Goal: Transaction & Acquisition: Purchase product/service

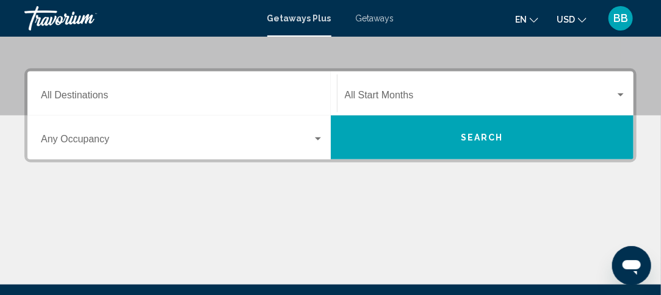
scroll to position [259, 0]
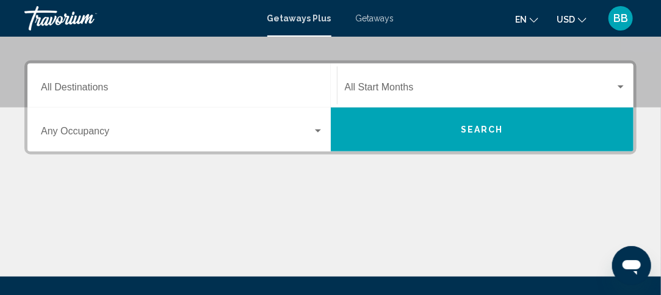
click at [438, 130] on button "Search" at bounding box center [482, 129] width 303 height 44
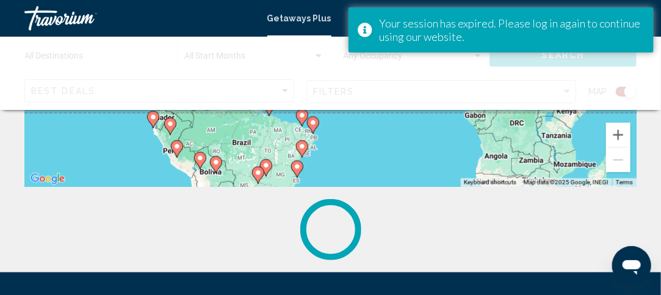
scroll to position [310, 0]
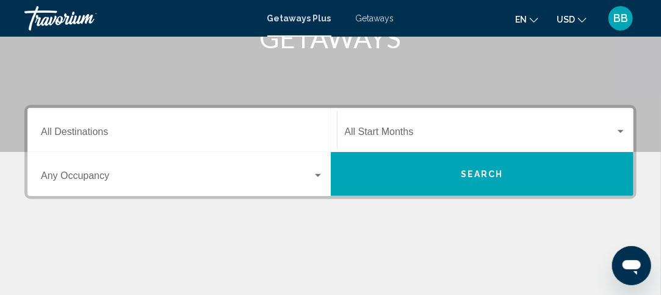
scroll to position [216, 0]
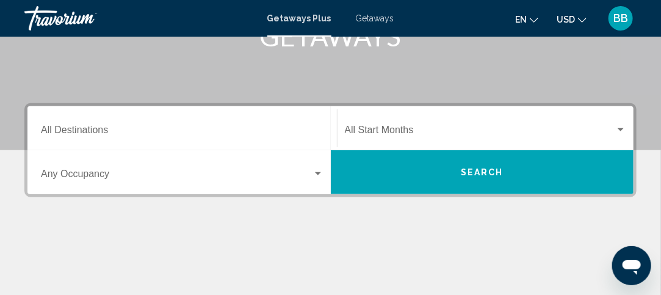
click at [623, 131] on div "Search widget" at bounding box center [620, 130] width 11 height 10
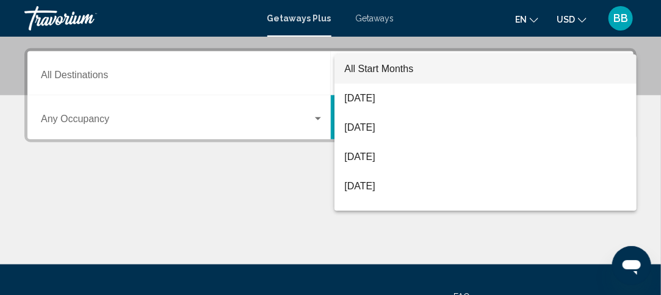
scroll to position [279, 0]
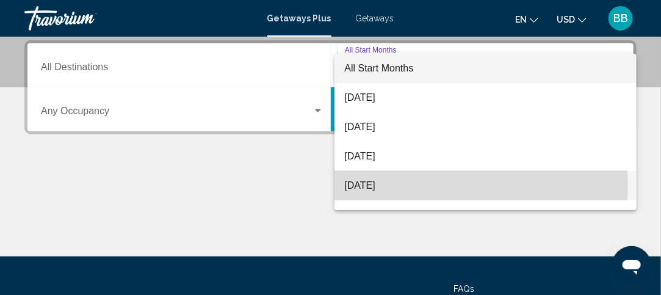
click at [439, 185] on span "December 2025" at bounding box center [485, 185] width 283 height 29
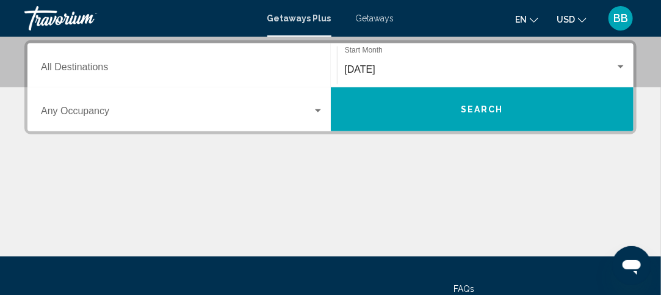
drag, startPoint x: 419, startPoint y: 112, endPoint x: 386, endPoint y: 111, distance: 32.4
click at [386, 111] on button "Search" at bounding box center [482, 109] width 303 height 44
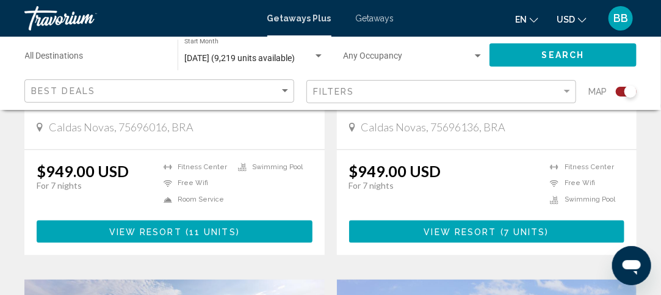
scroll to position [678, 0]
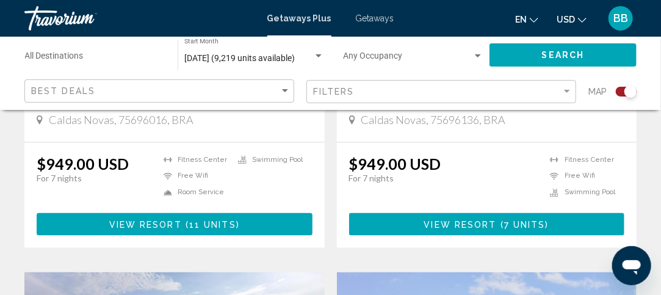
click at [231, 145] on div "From $949.00 USD $949.00 USD For 7 nights You save $0.00 USD temp 3 Fitness Cen…" at bounding box center [174, 195] width 300 height 105
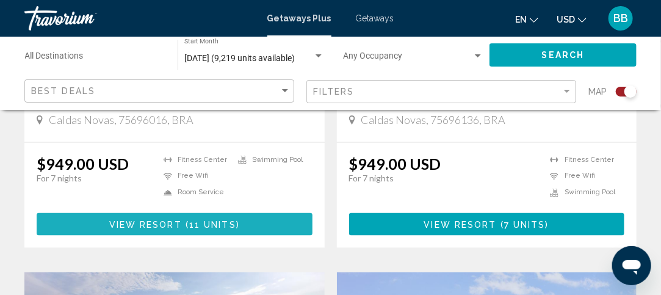
click at [214, 219] on span "View Resort ( 11 units )" at bounding box center [174, 224] width 131 height 10
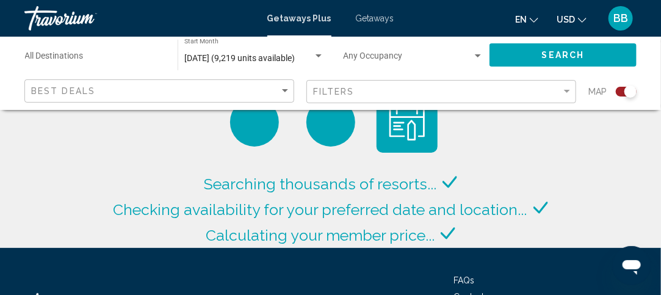
click at [541, 99] on div "Filters" at bounding box center [442, 92] width 259 height 23
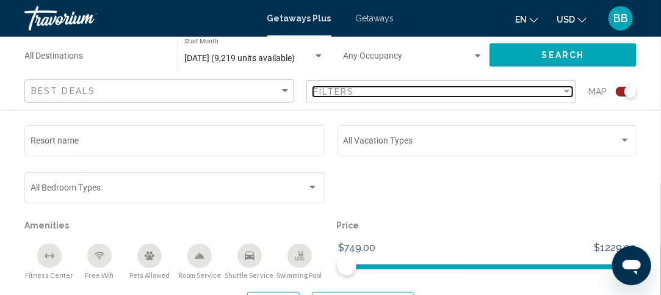
scroll to position [2921, 0]
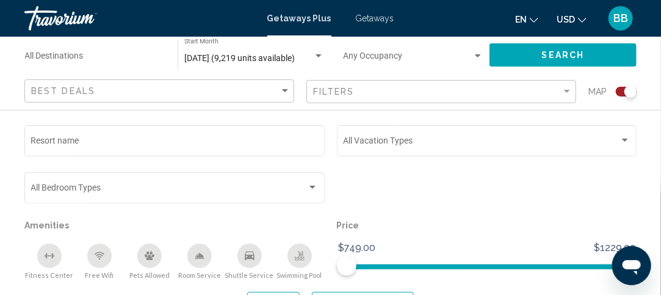
click at [484, 194] on div "Search widget" at bounding box center [487, 193] width 313 height 47
click at [369, 19] on span "Getaways" at bounding box center [375, 18] width 38 height 10
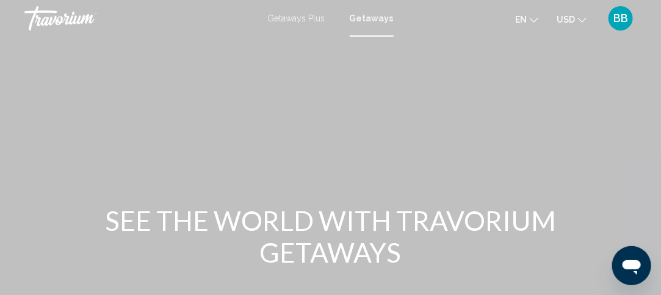
click at [369, 19] on span "Getaways" at bounding box center [372, 18] width 44 height 10
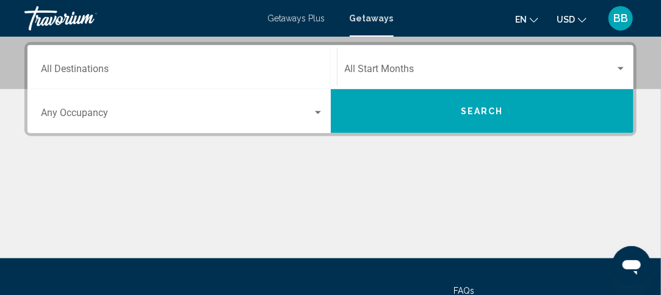
scroll to position [276, 0]
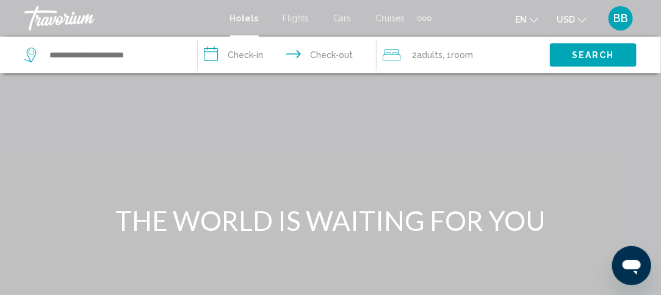
click at [390, 19] on span "Cruises" at bounding box center [390, 18] width 29 height 10
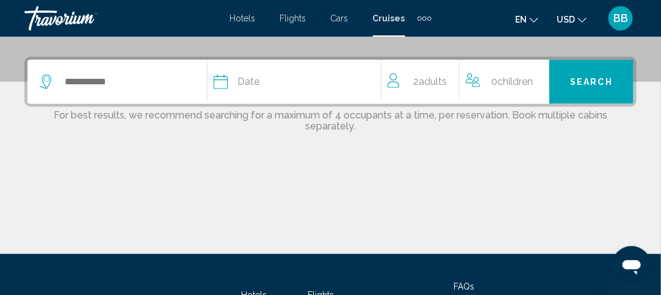
scroll to position [286, 0]
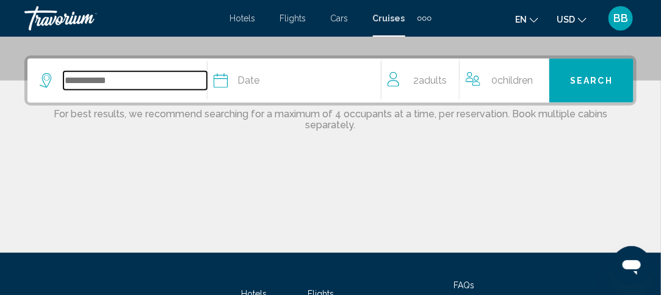
click at [183, 84] on input "Search widget" at bounding box center [134, 80] width 143 height 18
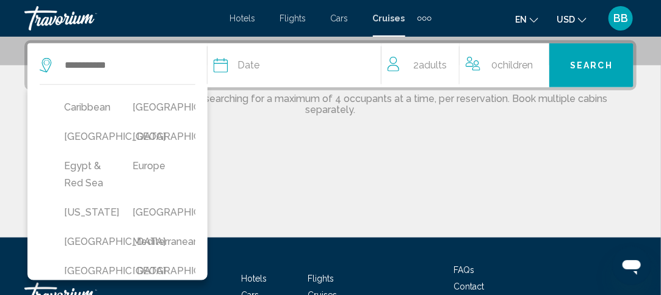
scroll to position [196, 0]
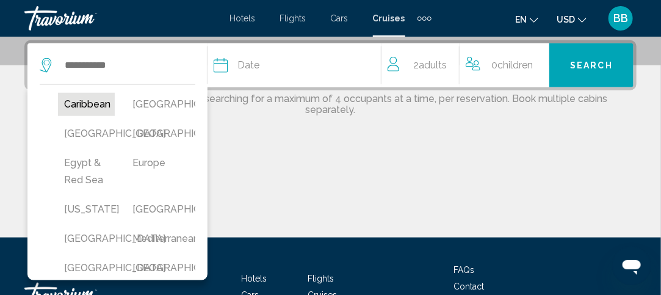
click at [84, 103] on button "Caribbean" at bounding box center [86, 104] width 57 height 23
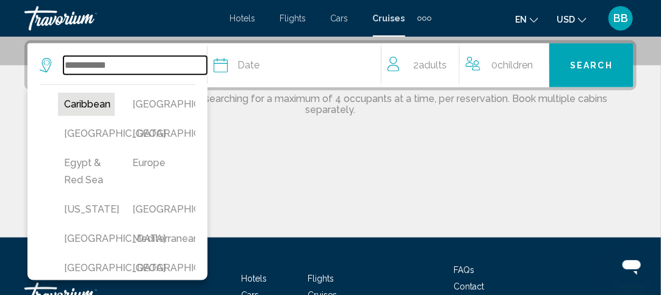
type input "*********"
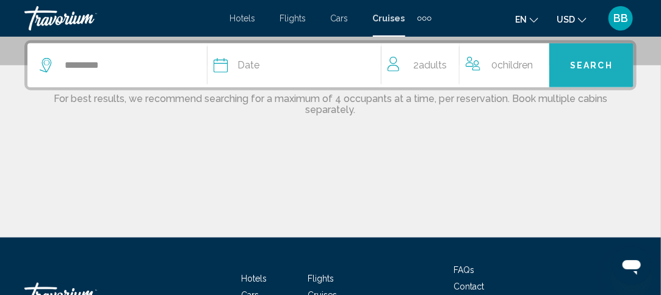
click at [582, 72] on button "Search" at bounding box center [591, 65] width 84 height 44
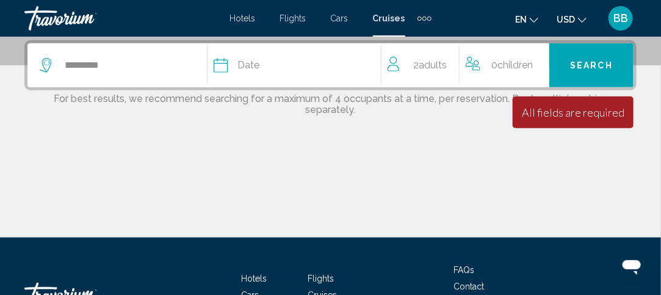
click at [317, 67] on div "Date" at bounding box center [297, 65] width 167 height 17
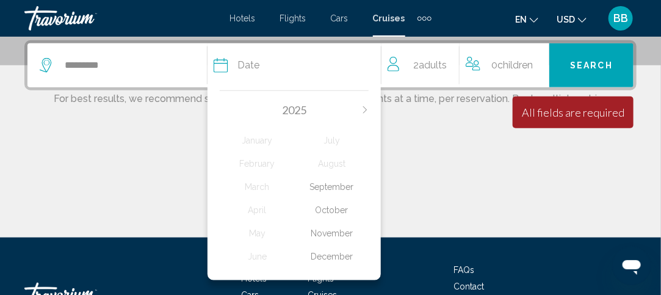
click at [333, 253] on div "December" at bounding box center [331, 256] width 74 height 22
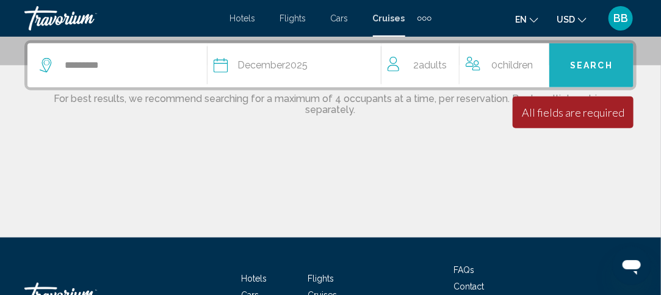
click at [601, 66] on span "Search" at bounding box center [591, 66] width 43 height 10
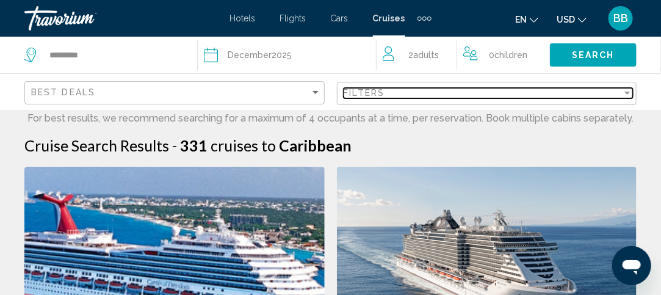
click at [615, 92] on div "Filters" at bounding box center [483, 93] width 279 height 10
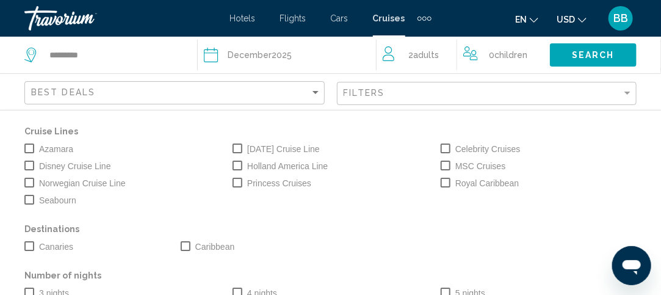
click at [649, 59] on div "Search" at bounding box center [605, 55] width 111 height 37
click at [575, 62] on button "Search" at bounding box center [593, 54] width 87 height 23
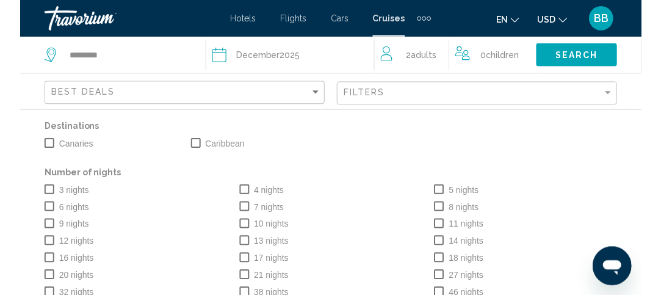
scroll to position [101, 0]
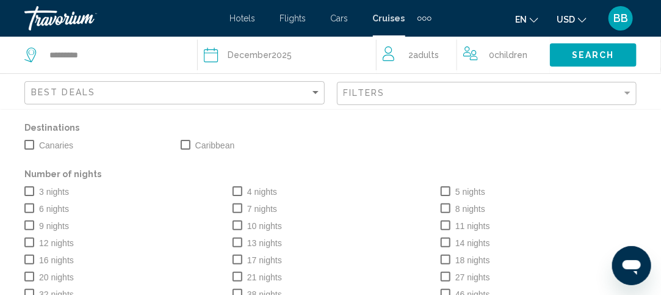
click at [581, 58] on span "Search" at bounding box center [593, 56] width 43 height 10
click at [656, 94] on app-cruises-search-filters "Best Deals Filters Cruise Lines Azamara Carnival Cruise Line Celebrity Cruises …" at bounding box center [330, 91] width 661 height 37
click at [518, 70] on div "0 Child Children" at bounding box center [500, 55] width 74 height 37
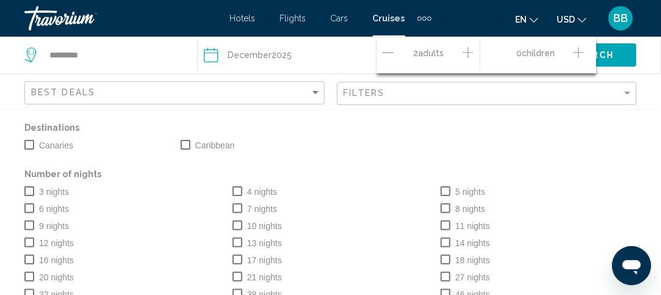
click at [593, 128] on p "Destinations" at bounding box center [330, 127] width 612 height 17
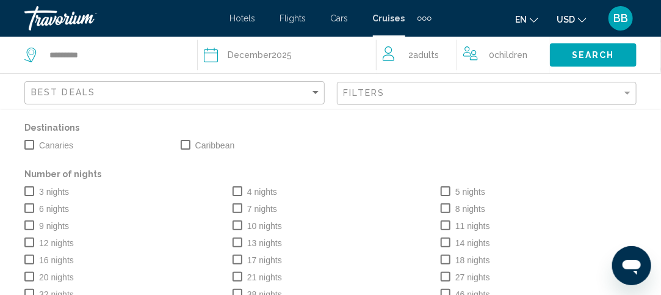
click at [593, 128] on p "Destinations" at bounding box center [330, 127] width 612 height 17
click at [179, 67] on div "*********" at bounding box center [110, 55] width 173 height 37
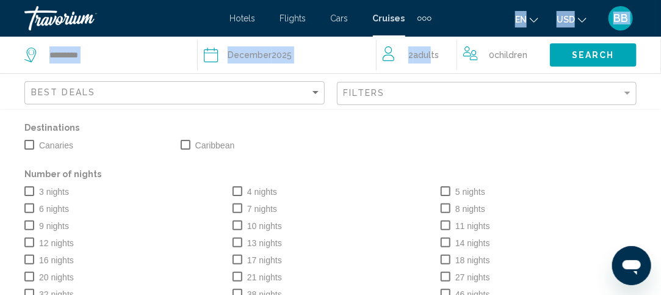
drag, startPoint x: 502, startPoint y: 12, endPoint x: 431, endPoint y: 62, distance: 87.2
click at [431, 62] on div "Skip to main content Hotels Flights Cars Cruises Activities Hotels Flights Cars…" at bounding box center [330, 147] width 661 height 295
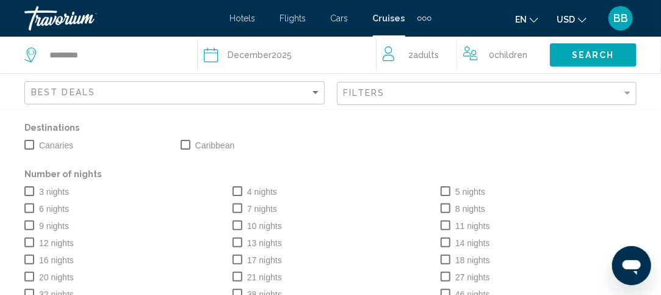
click at [327, 136] on div "Canaries Caribbean" at bounding box center [330, 144] width 624 height 17
drag, startPoint x: 327, startPoint y: 136, endPoint x: 152, endPoint y: 192, distance: 184.1
click at [152, 192] on div "Cruise Lines Azamara Carnival Cruise Line Celebrity Cruises Disney Cruise Line …" at bounding box center [330, 161] width 624 height 281
click at [162, 139] on div "Canaries" at bounding box center [96, 144] width 156 height 17
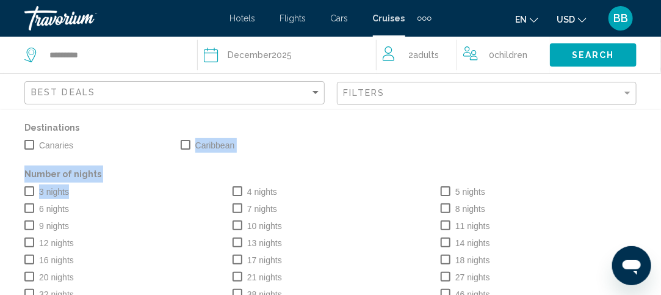
drag, startPoint x: 162, startPoint y: 139, endPoint x: 83, endPoint y: 193, distance: 96.5
click at [83, 193] on div "Cruise Lines Azamara Carnival Cruise Line Celebrity Cruises Disney Cruise Line …" at bounding box center [330, 161] width 624 height 281
click at [247, 154] on div "Cruise Lines Azamara Carnival Cruise Line Celebrity Cruises Disney Cruise Line …" at bounding box center [330, 161] width 624 height 281
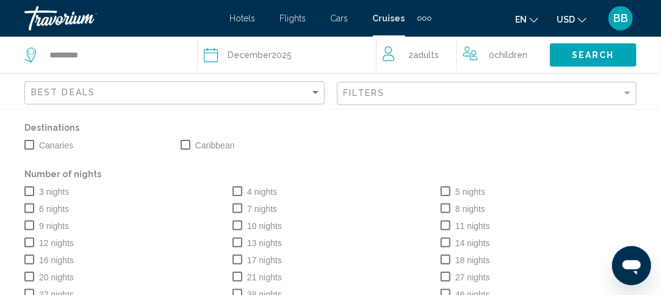
click at [591, 179] on p "Number of nights" at bounding box center [330, 173] width 612 height 17
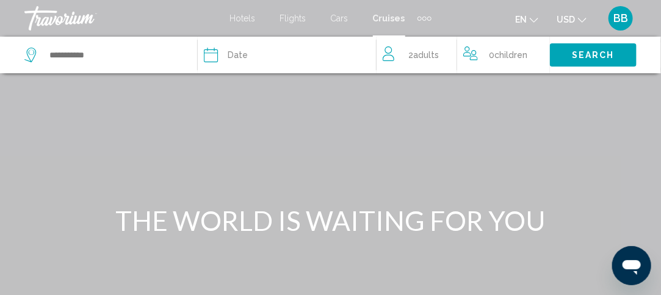
click at [232, 54] on span "Date" at bounding box center [238, 54] width 20 height 17
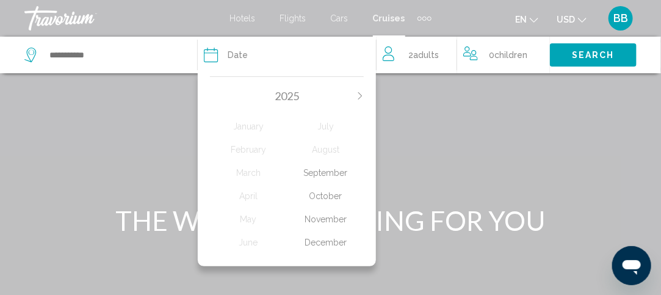
click at [335, 242] on div "December" at bounding box center [325, 242] width 77 height 22
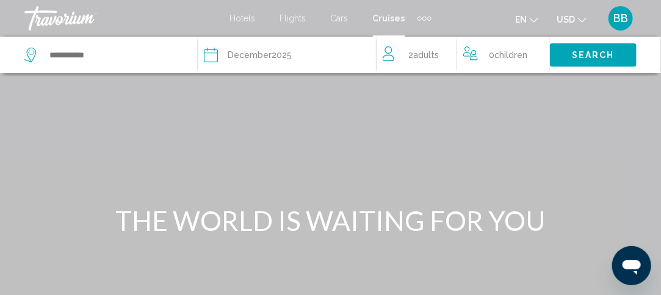
click at [106, 65] on div "Search widget" at bounding box center [110, 55] width 173 height 37
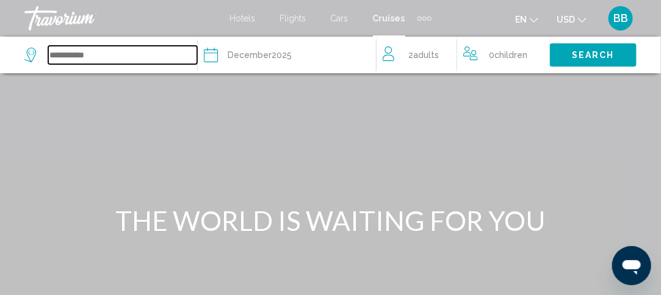
click at [76, 58] on input "Search widget" at bounding box center [122, 55] width 149 height 18
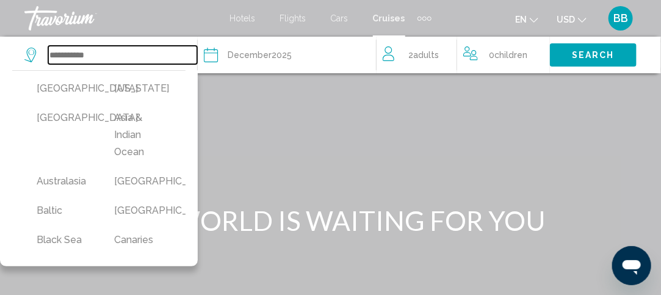
click at [76, 58] on input "Search widget" at bounding box center [122, 55] width 149 height 18
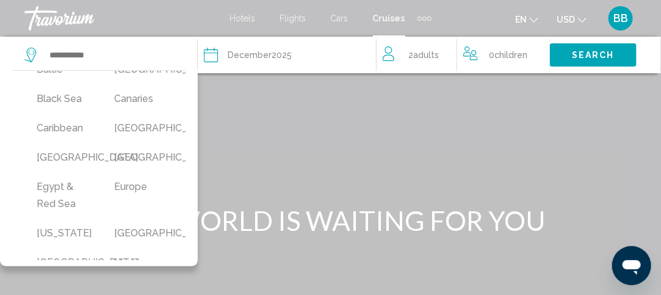
scroll to position [144, 0]
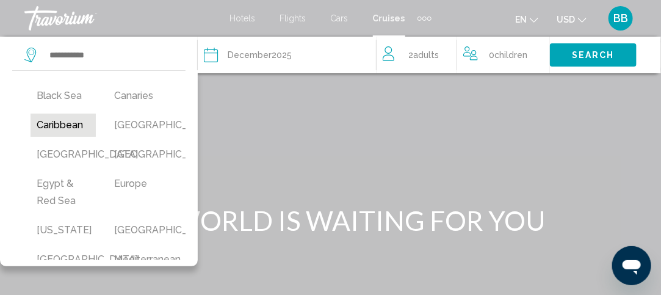
click at [52, 121] on button "Caribbean" at bounding box center [63, 125] width 65 height 23
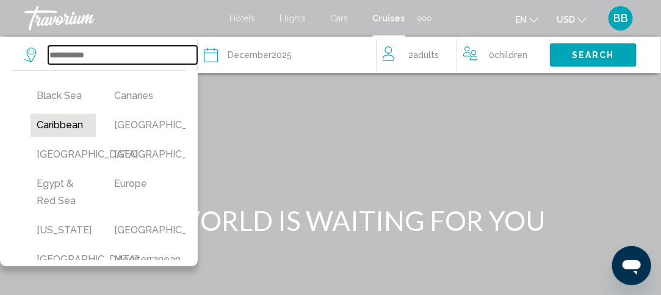
type input "*********"
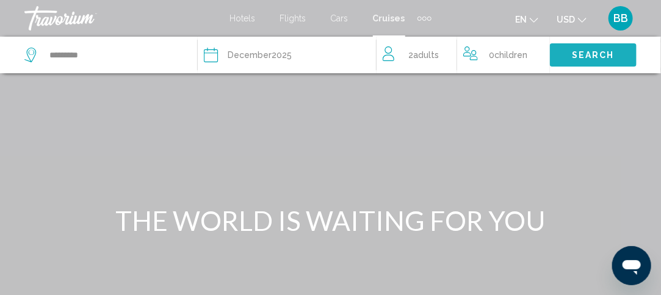
click at [591, 52] on span "Search" at bounding box center [593, 56] width 43 height 10
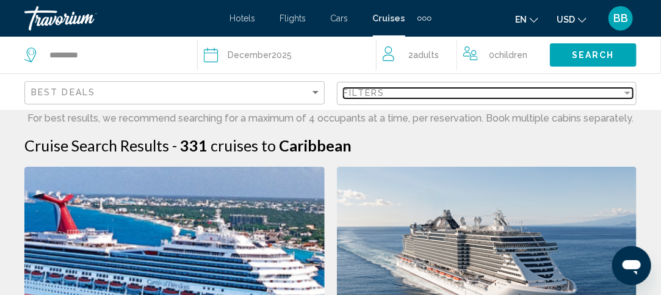
click at [618, 89] on div "Filters" at bounding box center [483, 93] width 279 height 10
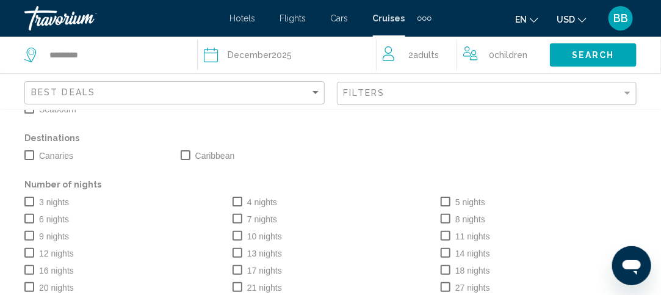
scroll to position [103, 0]
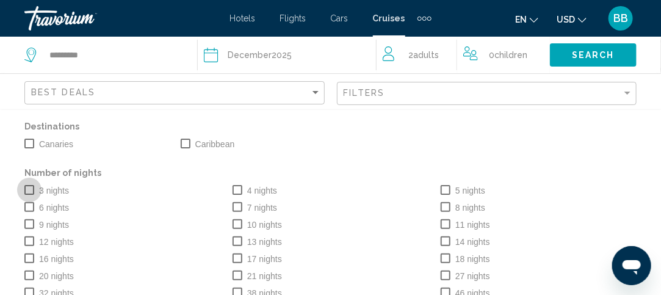
click at [29, 189] on span "Search widget" at bounding box center [29, 190] width 10 height 10
click at [237, 189] on span "Search widget" at bounding box center [238, 190] width 10 height 10
click at [575, 56] on span "Search" at bounding box center [593, 56] width 43 height 10
click at [599, 58] on span "Search" at bounding box center [593, 56] width 43 height 10
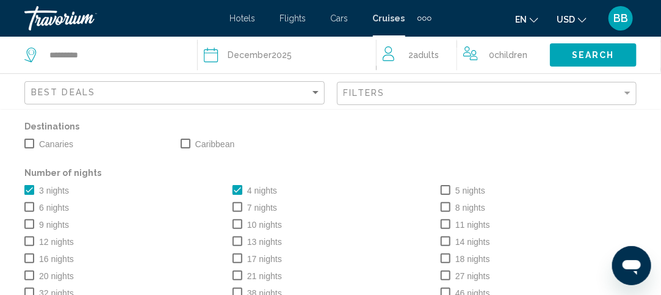
click at [597, 162] on div "Cruise Lines Azamara Carnival Cruise Line Celebrity Cruises Disney Cruise Line …" at bounding box center [330, 160] width 624 height 281
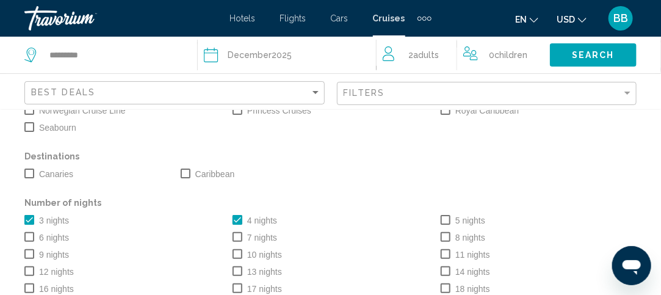
scroll to position [103, 0]
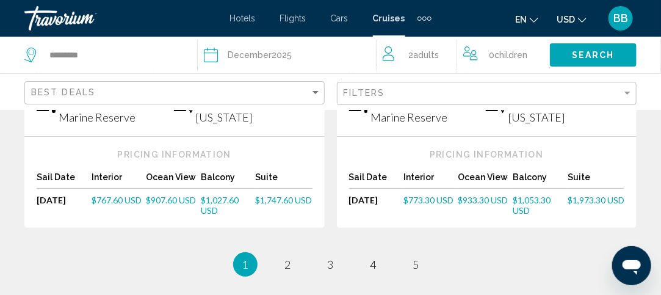
scroll to position [1563, 0]
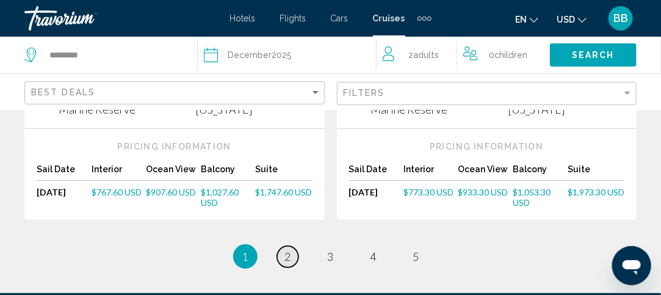
click at [284, 246] on link "page 2" at bounding box center [287, 256] width 21 height 21
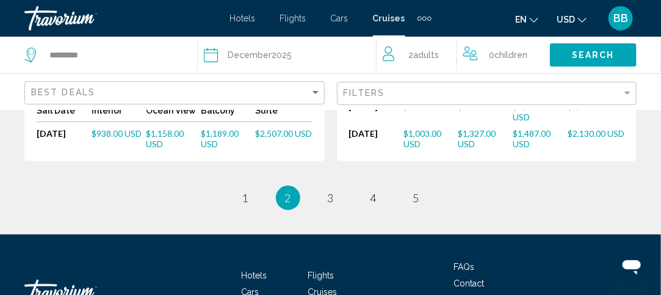
scroll to position [1712, 0]
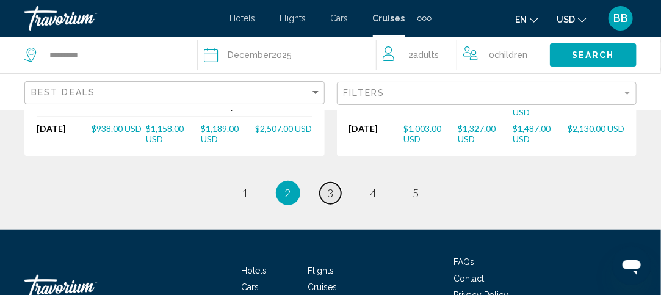
click at [333, 186] on span "3" at bounding box center [331, 192] width 6 height 13
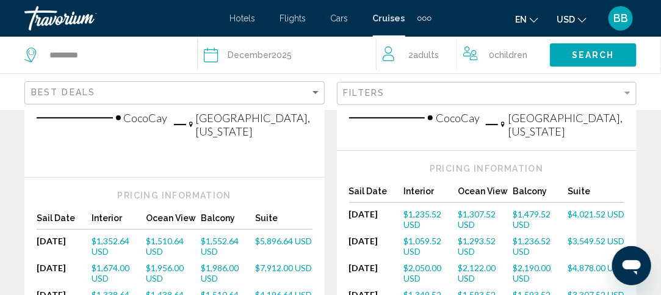
scroll to position [1636, 0]
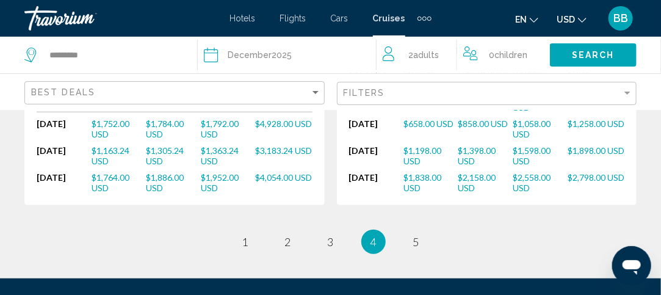
scroll to position [1807, 0]
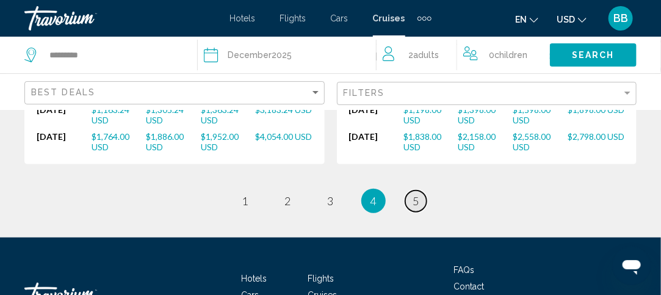
click at [422, 190] on link "page 5" at bounding box center [415, 200] width 21 height 21
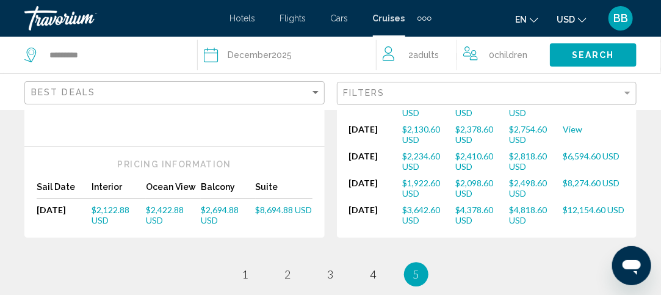
scroll to position [1099, 0]
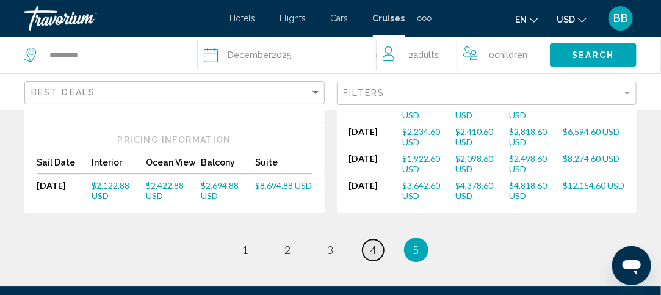
click at [376, 243] on span "4" at bounding box center [374, 249] width 6 height 13
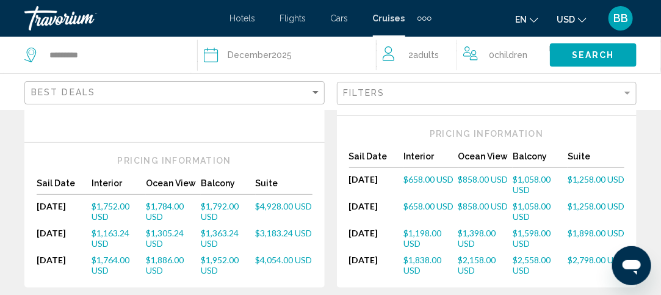
scroll to position [1685, 0]
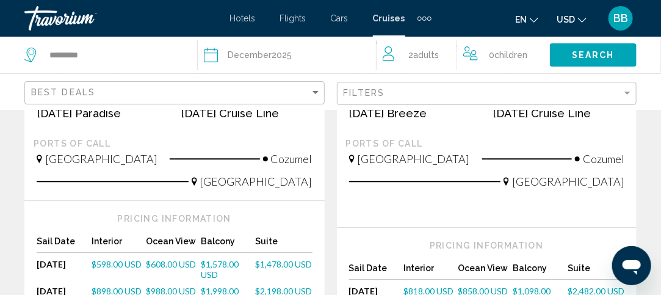
scroll to position [1000, 0]
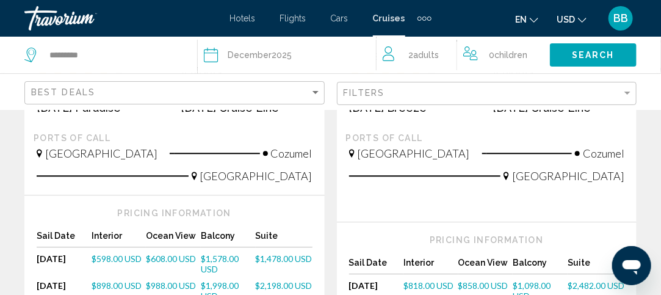
click at [273, 253] on span "$1,478.00 USD" at bounding box center [284, 258] width 57 height 10
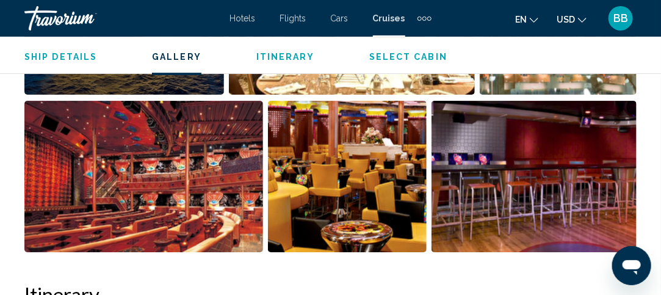
scroll to position [1509, 0]
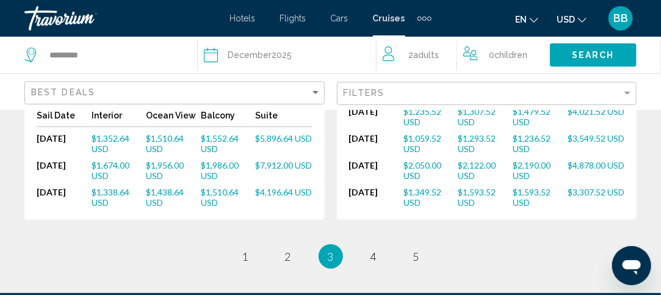
scroll to position [1765, 0]
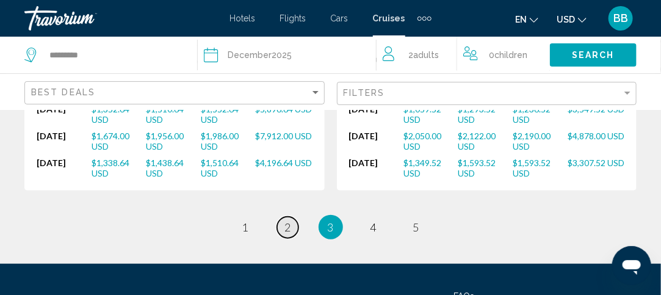
click at [290, 220] on span "2" at bounding box center [288, 226] width 6 height 13
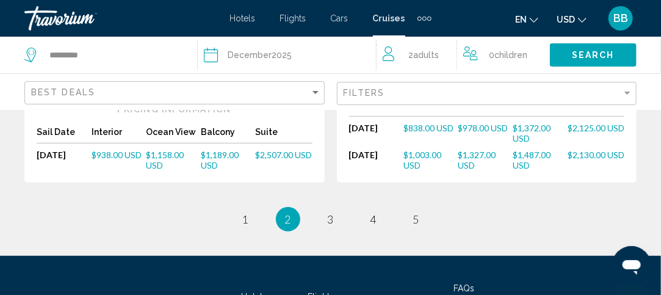
scroll to position [1726, 0]
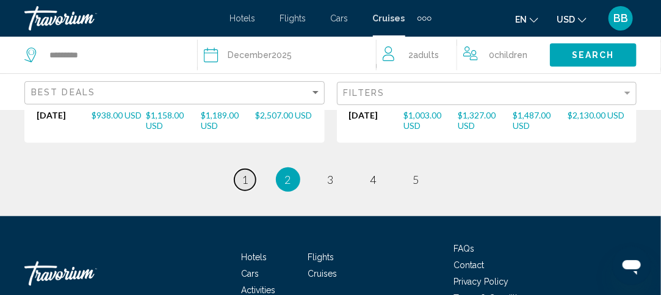
click at [240, 169] on link "page 1" at bounding box center [244, 179] width 21 height 21
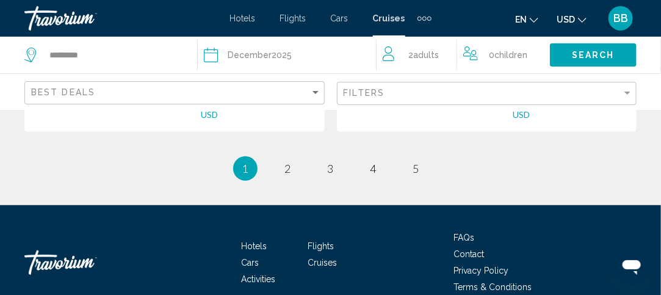
scroll to position [1490, 0]
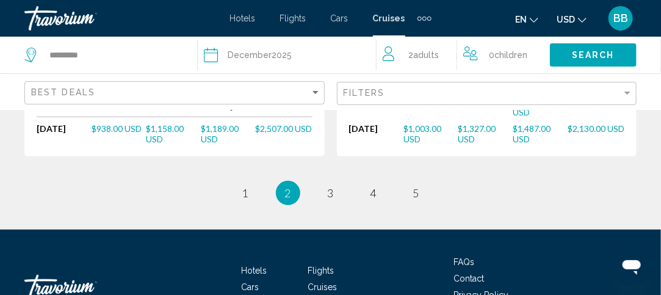
scroll to position [1718, 0]
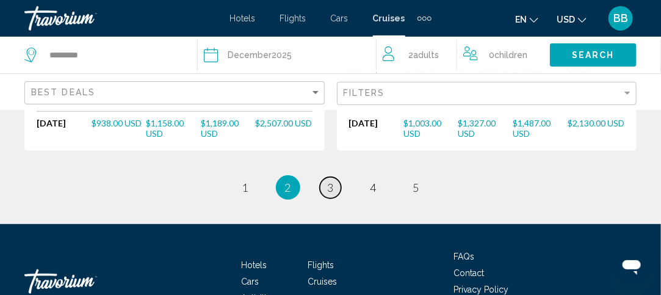
click at [326, 177] on link "page 3" at bounding box center [330, 187] width 21 height 21
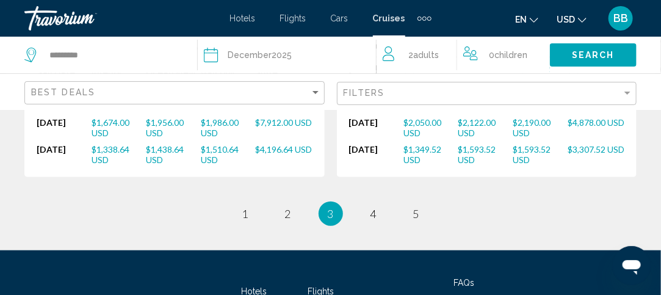
scroll to position [1781, 0]
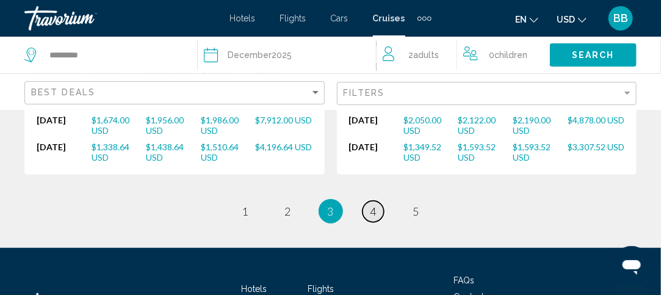
click at [380, 201] on link "page 4" at bounding box center [373, 211] width 21 height 21
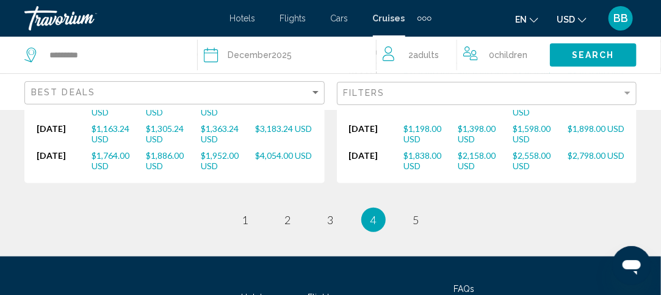
scroll to position [1769, 0]
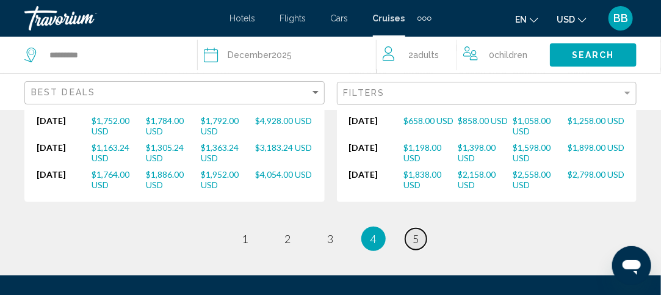
click at [413, 232] on span "5" at bounding box center [416, 238] width 6 height 13
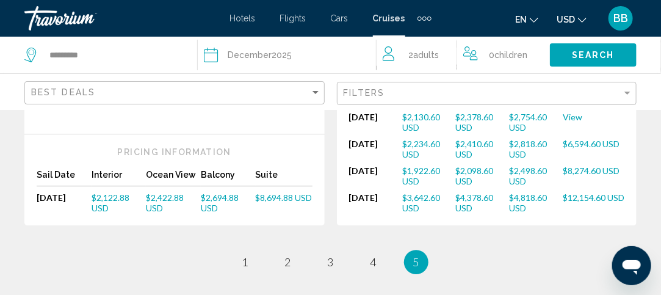
scroll to position [1088, 0]
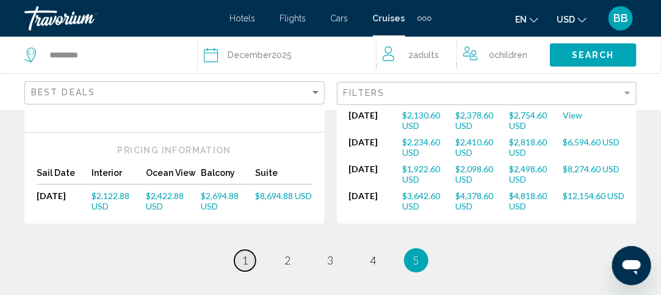
click at [248, 253] on span "1" at bounding box center [245, 259] width 6 height 13
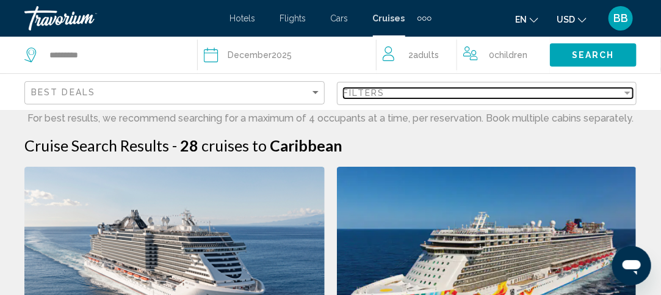
click at [400, 95] on div "Filters" at bounding box center [483, 93] width 279 height 10
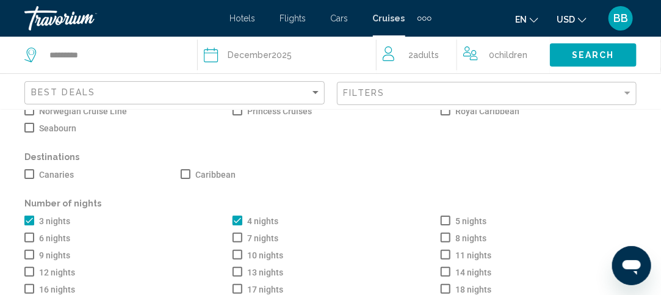
scroll to position [76, 0]
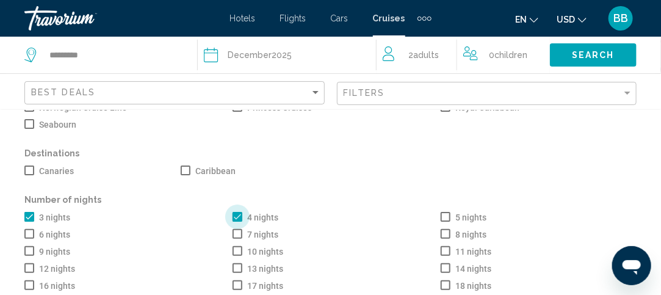
click at [233, 212] on span "Search widget" at bounding box center [238, 217] width 10 height 10
click at [29, 212] on span "Search widget" at bounding box center [29, 217] width 10 height 10
click at [441, 218] on span "Search widget" at bounding box center [446, 217] width 10 height 10
click at [585, 56] on span "Search" at bounding box center [593, 56] width 43 height 10
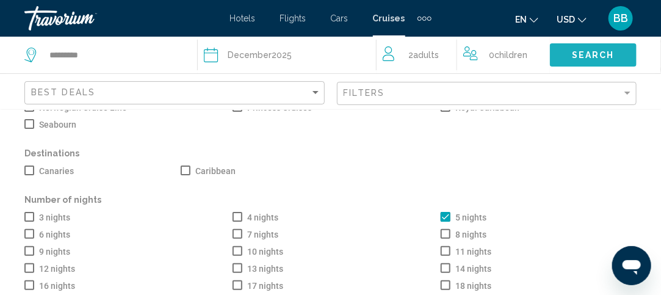
click at [585, 56] on span "Search" at bounding box center [593, 56] width 43 height 10
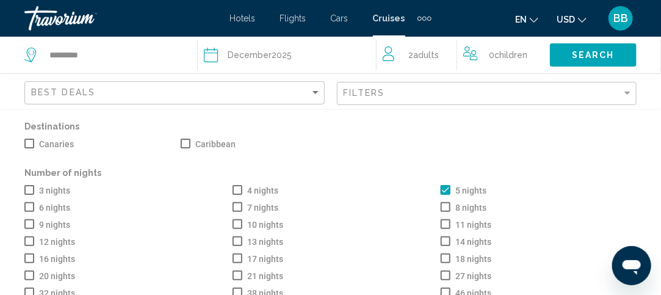
click at [591, 228] on div "11 nights" at bounding box center [539, 223] width 208 height 17
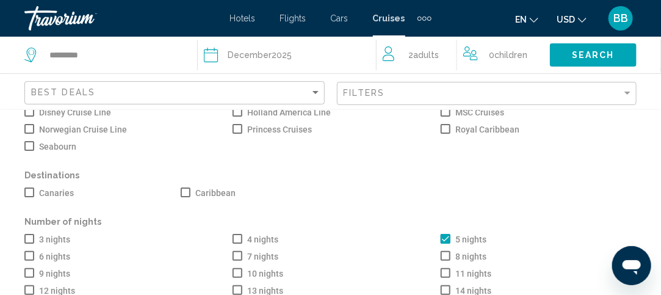
scroll to position [0, 0]
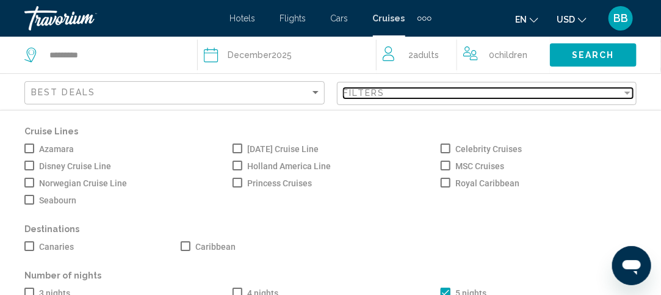
click at [626, 90] on div "Filter" at bounding box center [627, 93] width 11 height 10
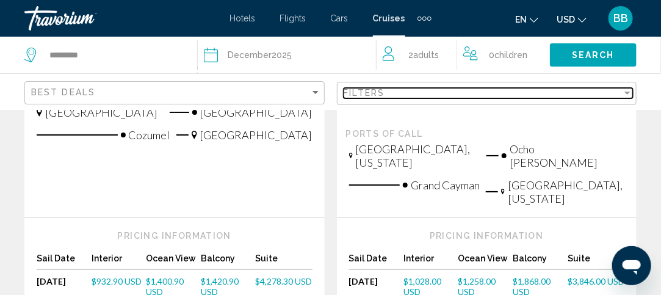
scroll to position [1531, 0]
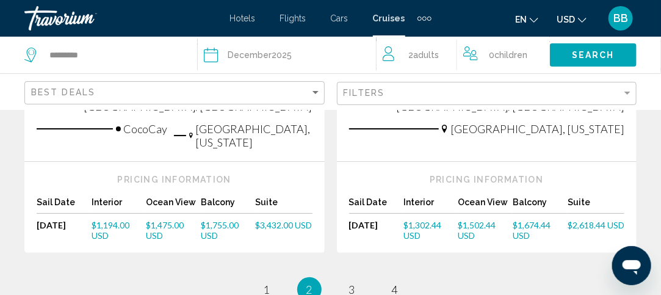
scroll to position [1541, 0]
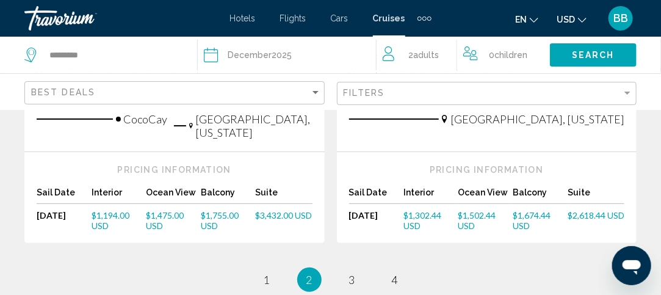
click at [351, 267] on li "page 3" at bounding box center [352, 279] width 24 height 24
